Goal: Task Accomplishment & Management: Complete application form

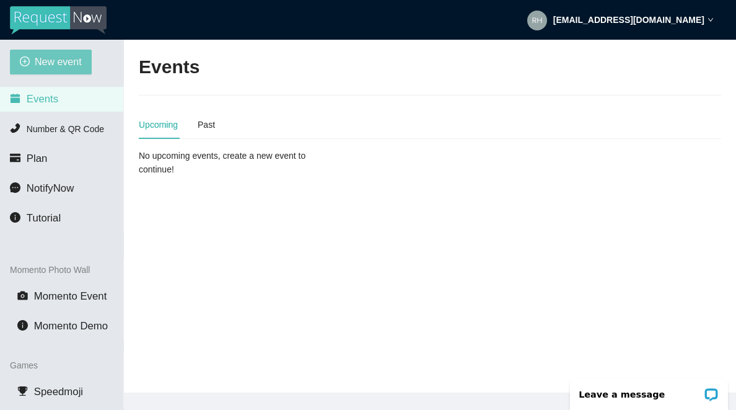
click at [55, 64] on span "New event" at bounding box center [58, 61] width 47 height 15
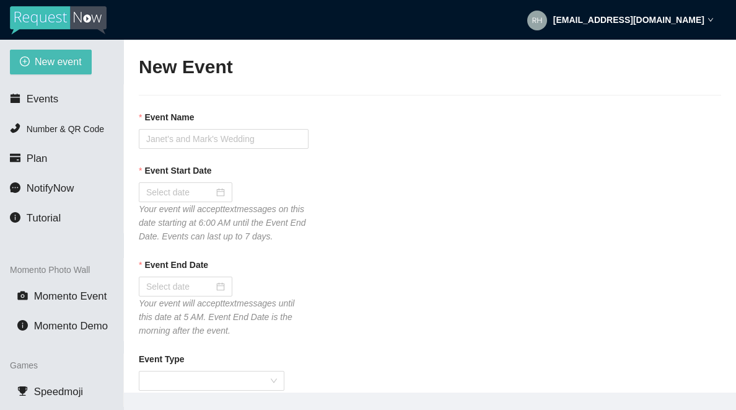
type textarea "If you liked our DJ leave a tip @ [URL][DOMAIN_NAME] & Thank you for Singing Ka…"
click at [175, 136] on input "Event Name" at bounding box center [224, 139] width 170 height 20
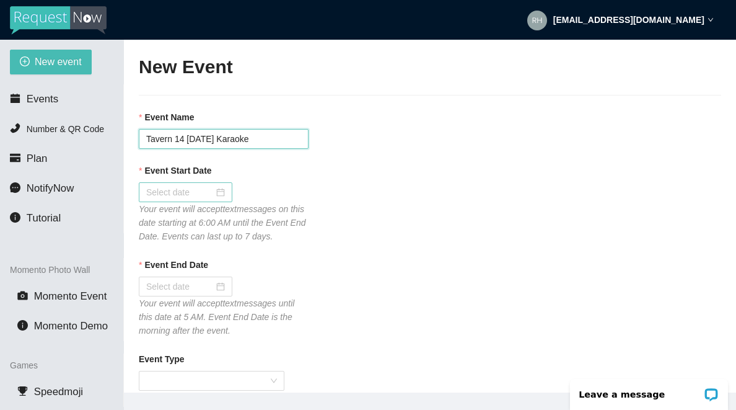
type input "Tavern 14 [DATE] Karaoke"
click at [158, 194] on input "Event Start Date" at bounding box center [180, 192] width 68 height 14
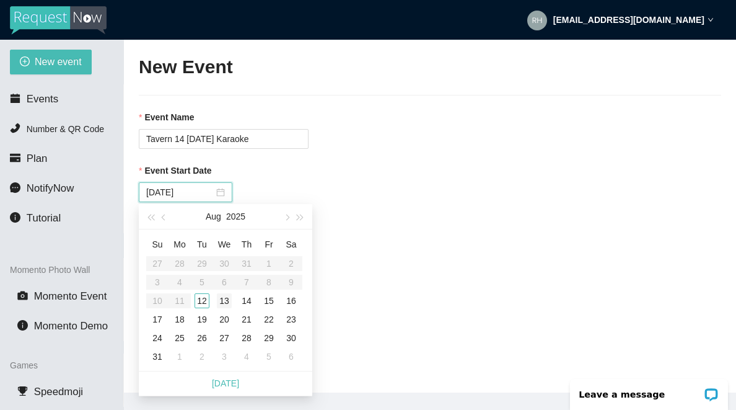
type input "[DATE]"
click at [206, 302] on div "12" at bounding box center [202, 300] width 15 height 15
type input "[DATE]"
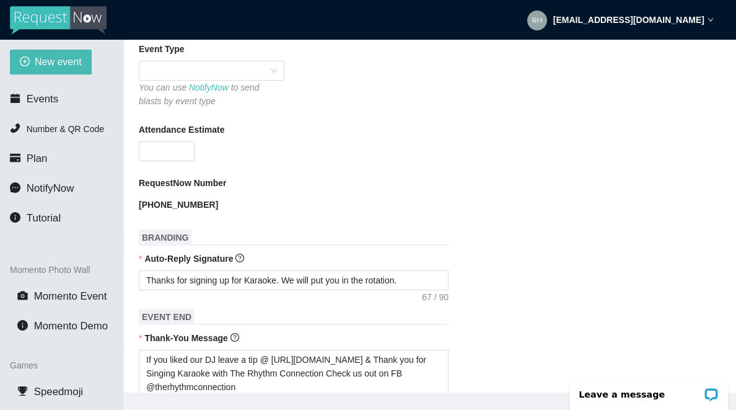
scroll to position [310, 0]
click at [192, 79] on span at bounding box center [211, 70] width 131 height 19
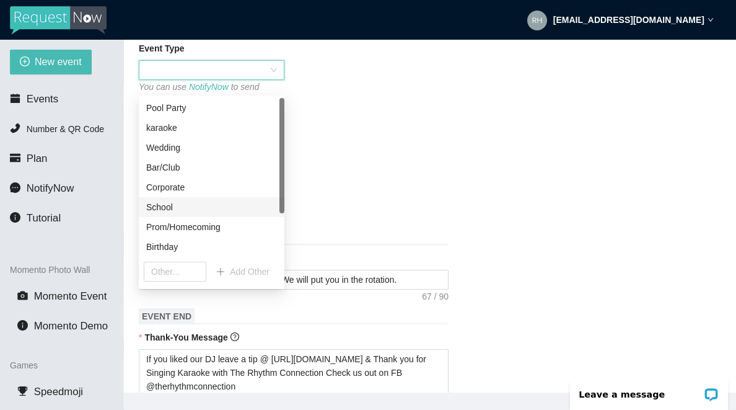
scroll to position [59, 0]
click at [170, 208] on div "Karaoke" at bounding box center [211, 207] width 131 height 14
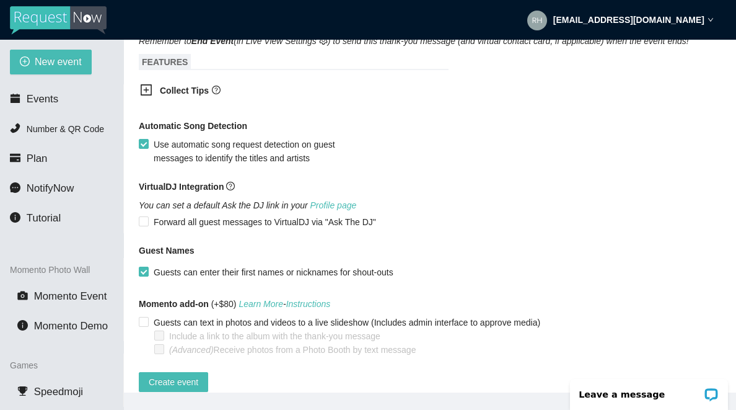
scroll to position [767, 0]
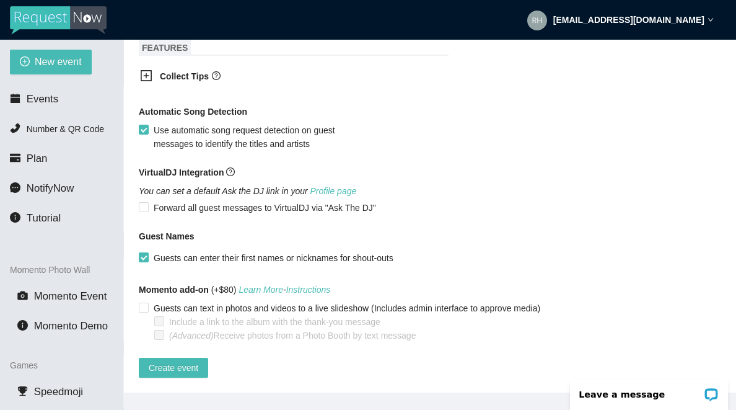
click at [146, 78] on icon "plus-square" at bounding box center [147, 76] width 6 height 6
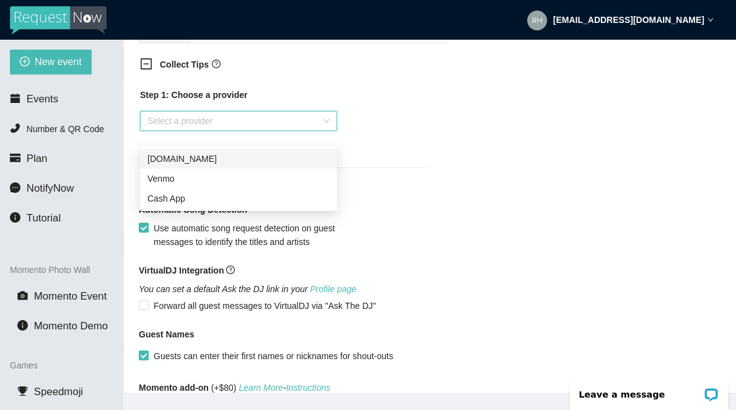
click at [177, 130] on input "search" at bounding box center [235, 121] width 174 height 19
click at [169, 185] on div "Venmo" at bounding box center [239, 179] width 182 height 14
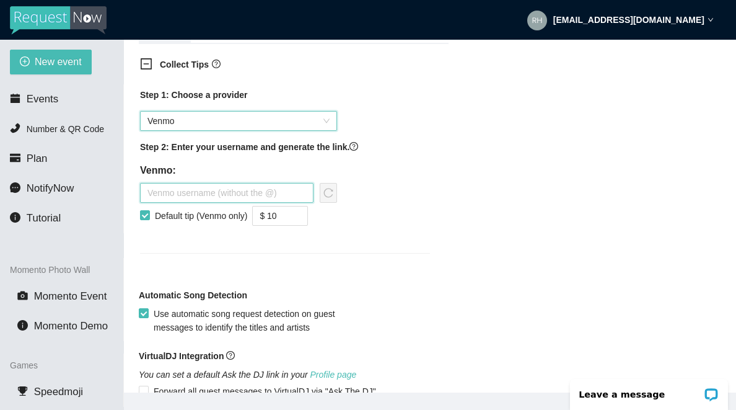
click at [204, 203] on input "text" at bounding box center [227, 193] width 174 height 20
type input "therhythmconnection"
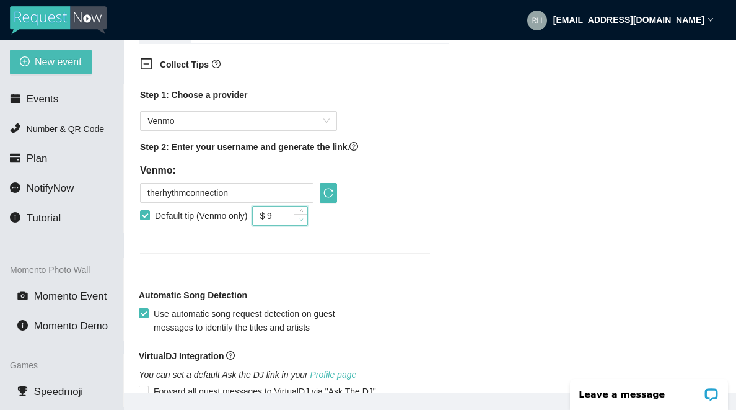
click at [305, 223] on span "down" at bounding box center [300, 219] width 7 height 7
type input "$ 5"
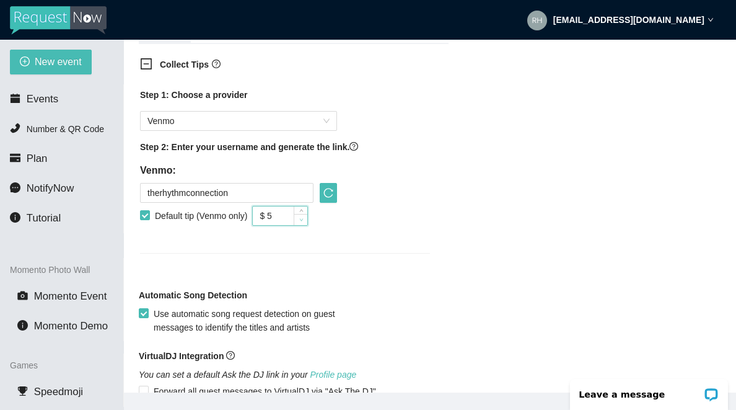
click at [305, 223] on span "down" at bounding box center [300, 219] width 7 height 7
click at [328, 198] on icon "reload" at bounding box center [329, 193] width 10 height 10
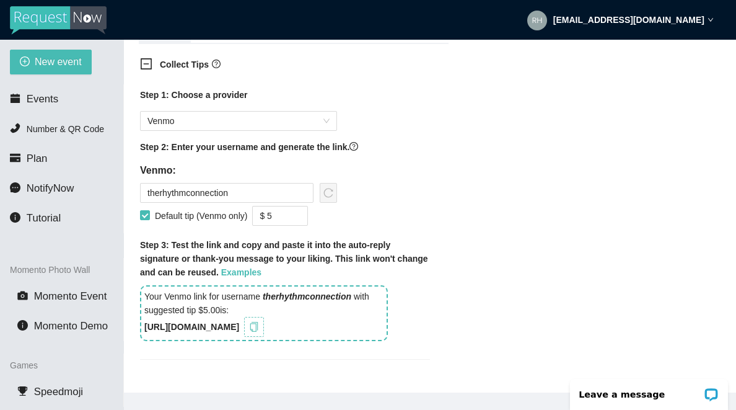
click at [259, 332] on icon "copy" at bounding box center [254, 327] width 10 height 10
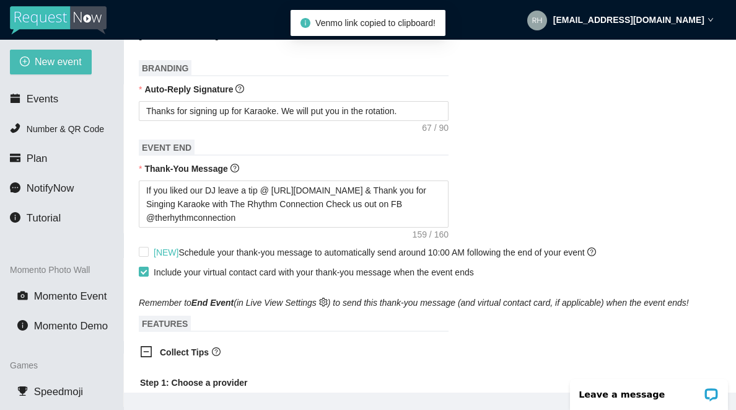
scroll to position [477, 0]
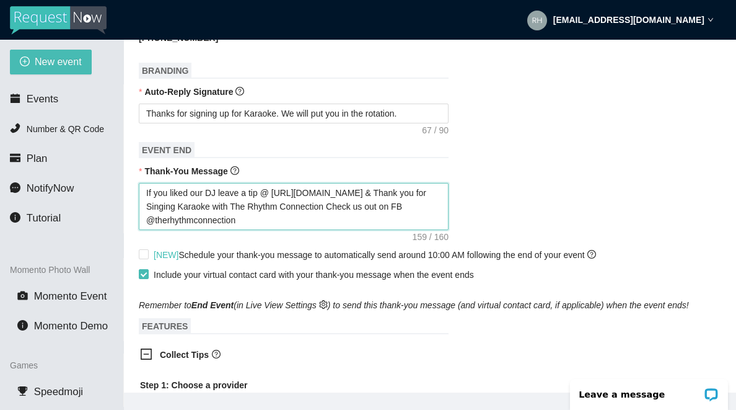
drag, startPoint x: 386, startPoint y: 204, endPoint x: 272, endPoint y: 205, distance: 114.0
click at [273, 205] on textarea "If you liked our DJ leave a tip @ [URL][DOMAIN_NAME] & Thank you for Singing Ka…" at bounding box center [294, 206] width 310 height 47
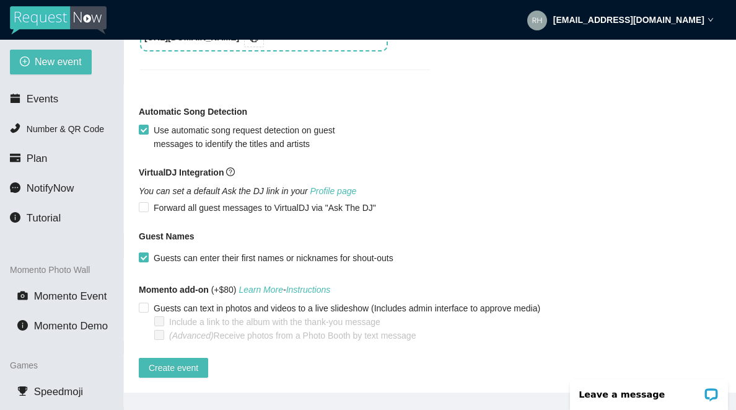
scroll to position [1093, 0]
click at [182, 361] on span "Create event" at bounding box center [174, 368] width 50 height 14
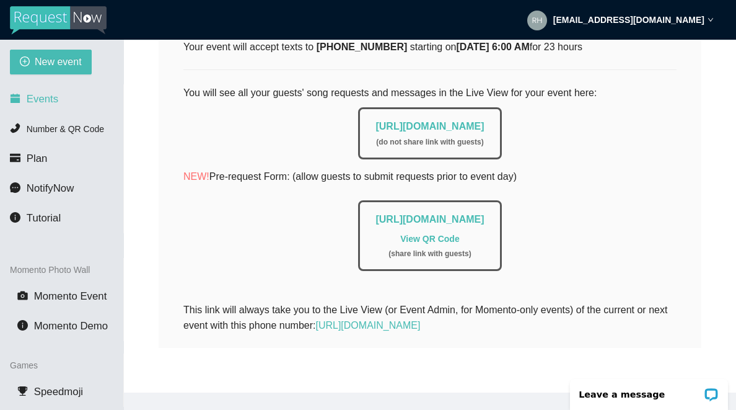
click at [50, 99] on span "Events" at bounding box center [43, 99] width 32 height 12
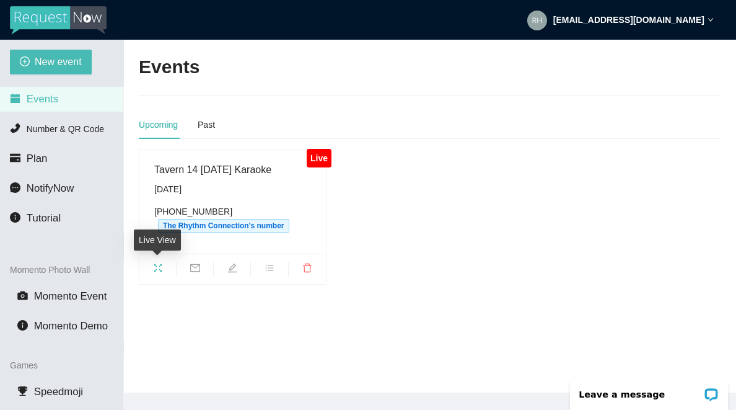
click at [159, 268] on icon "fullscreen" at bounding box center [158, 268] width 10 height 10
